Goal: Task Accomplishment & Management: Manage account settings

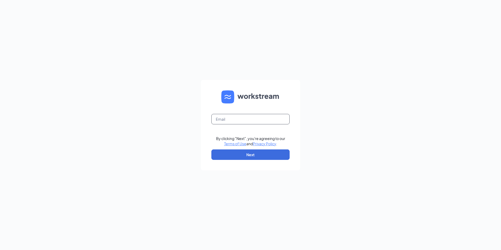
click at [233, 122] on input "text" at bounding box center [250, 119] width 78 height 10
type input "madlutzinc@gmail.com"
click at [245, 154] on button "Next" at bounding box center [250, 154] width 78 height 10
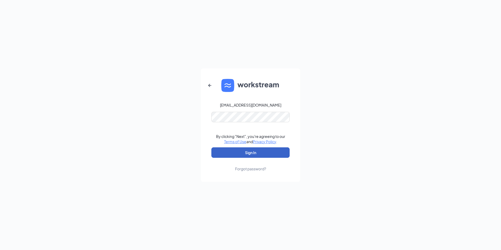
drag, startPoint x: 248, startPoint y: 153, endPoint x: 248, endPoint y: 149, distance: 3.4
click at [248, 152] on button "Sign In" at bounding box center [250, 152] width 78 height 10
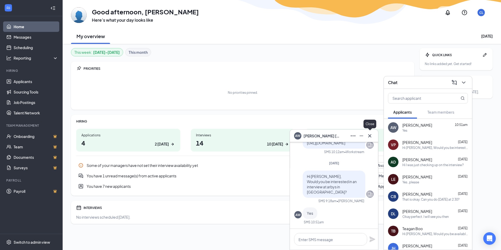
click at [370, 137] on icon "Cross" at bounding box center [370, 136] width 6 height 6
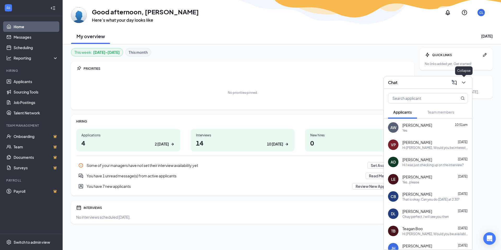
click at [466, 82] on icon "ChevronDown" at bounding box center [464, 82] width 6 height 6
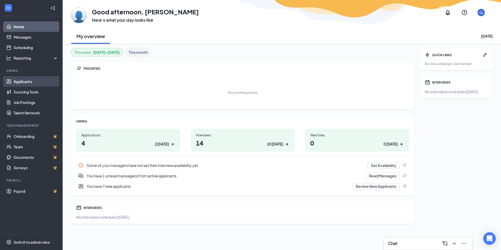
click at [33, 83] on link "Applicants" at bounding box center [36, 81] width 45 height 10
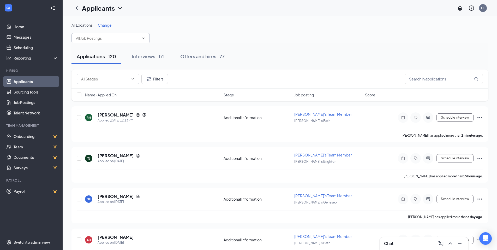
click at [93, 40] on input "text" at bounding box center [107, 38] width 63 height 6
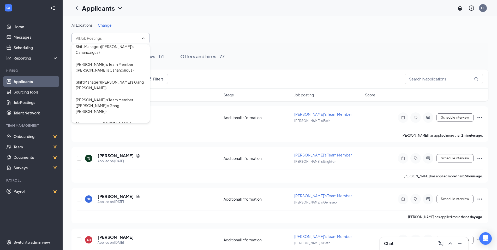
scroll to position [78, 0]
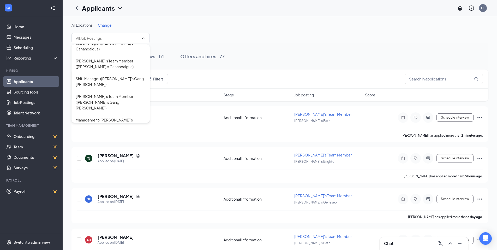
click at [117, 135] on div "[PERSON_NAME]'s Team Member ([PERSON_NAME]'s Geneseo)" at bounding box center [111, 140] width 70 height 11
type input "[PERSON_NAME]'s Team Member ([PERSON_NAME]'s Geneseo)"
